Goal: Task Accomplishment & Management: Manage account settings

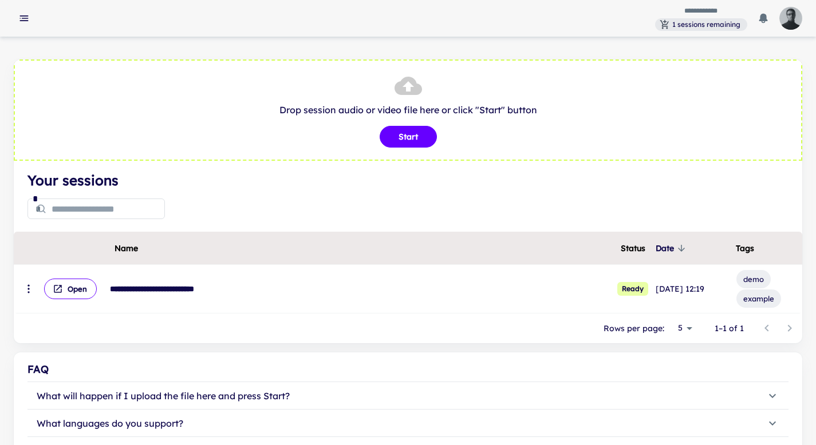
click at [785, 23] on img "button" at bounding box center [790, 18] width 23 height 23
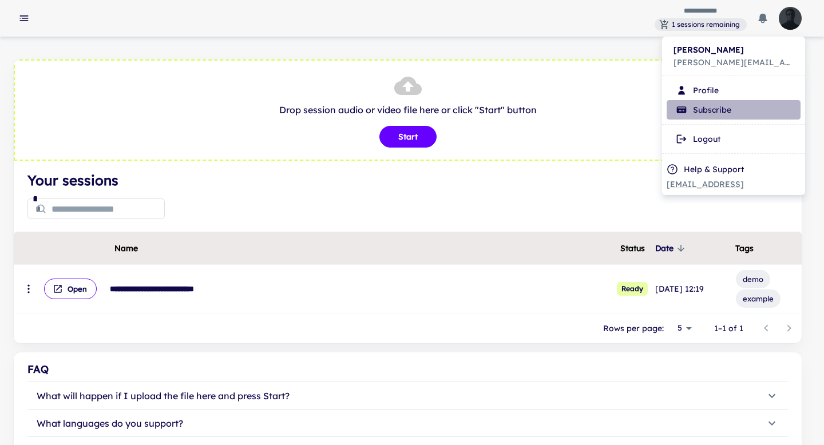
click at [735, 112] on li "Subscribe" at bounding box center [734, 109] width 134 height 19
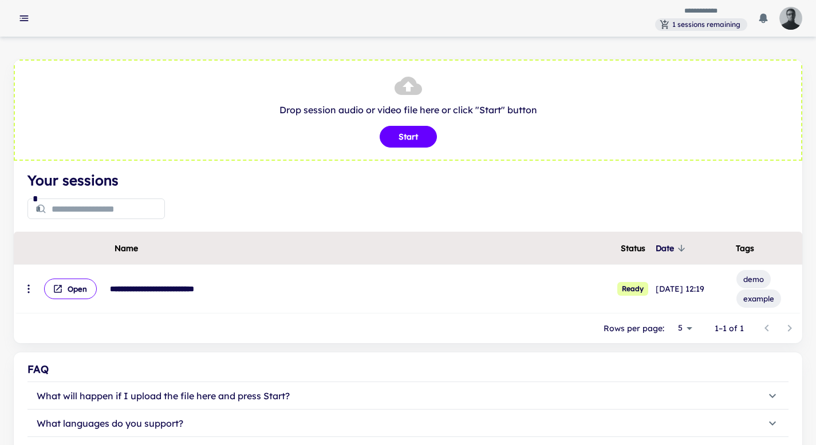
click at [786, 16] on img "button" at bounding box center [790, 18] width 23 height 23
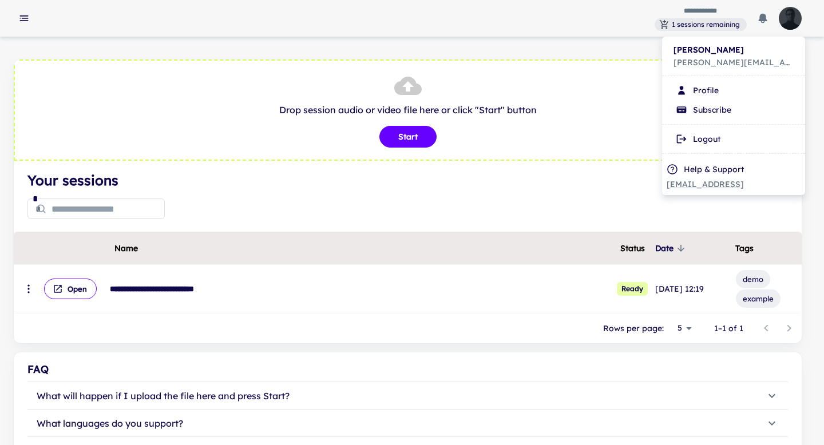
click at [697, 111] on li "Subscribe" at bounding box center [734, 109] width 134 height 19
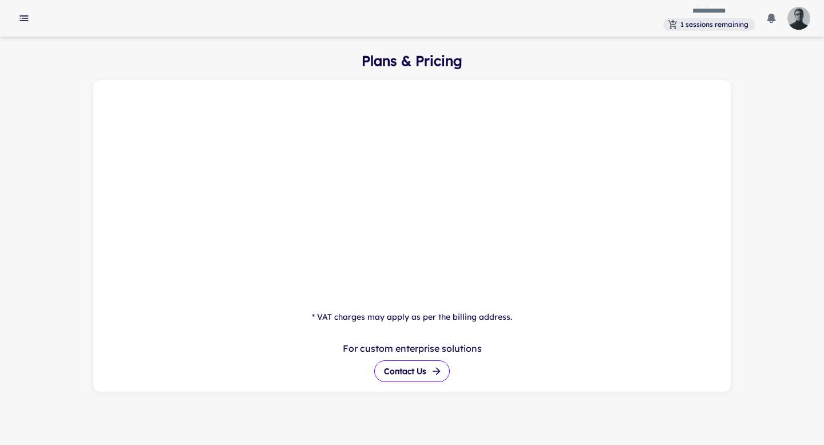
click at [802, 17] on img "button" at bounding box center [799, 18] width 23 height 23
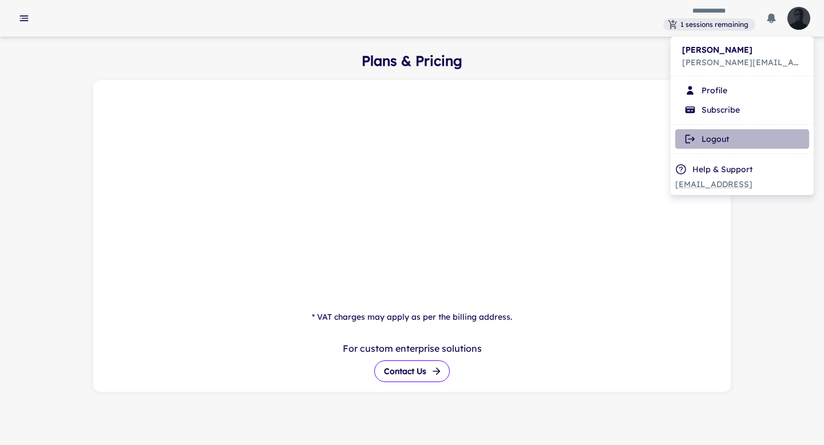
click at [736, 142] on li "Logout" at bounding box center [743, 138] width 134 height 19
